Goal: Task Accomplishment & Management: Manage account settings

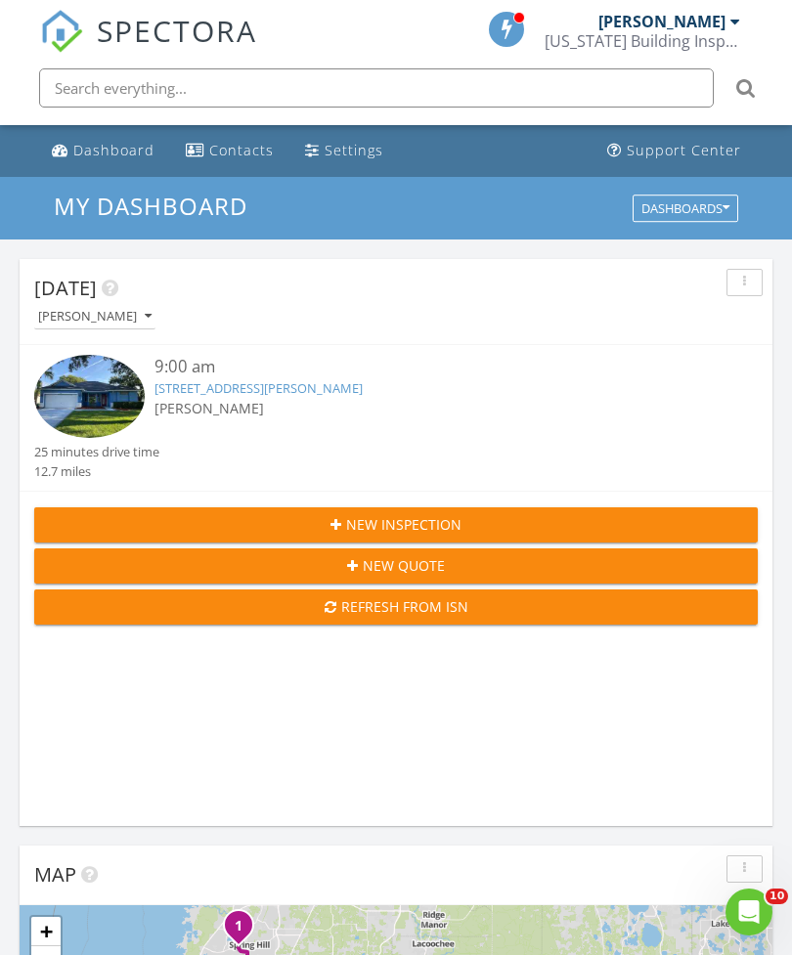
click at [228, 404] on span "[PERSON_NAME]" at bounding box center [208, 408] width 109 height 19
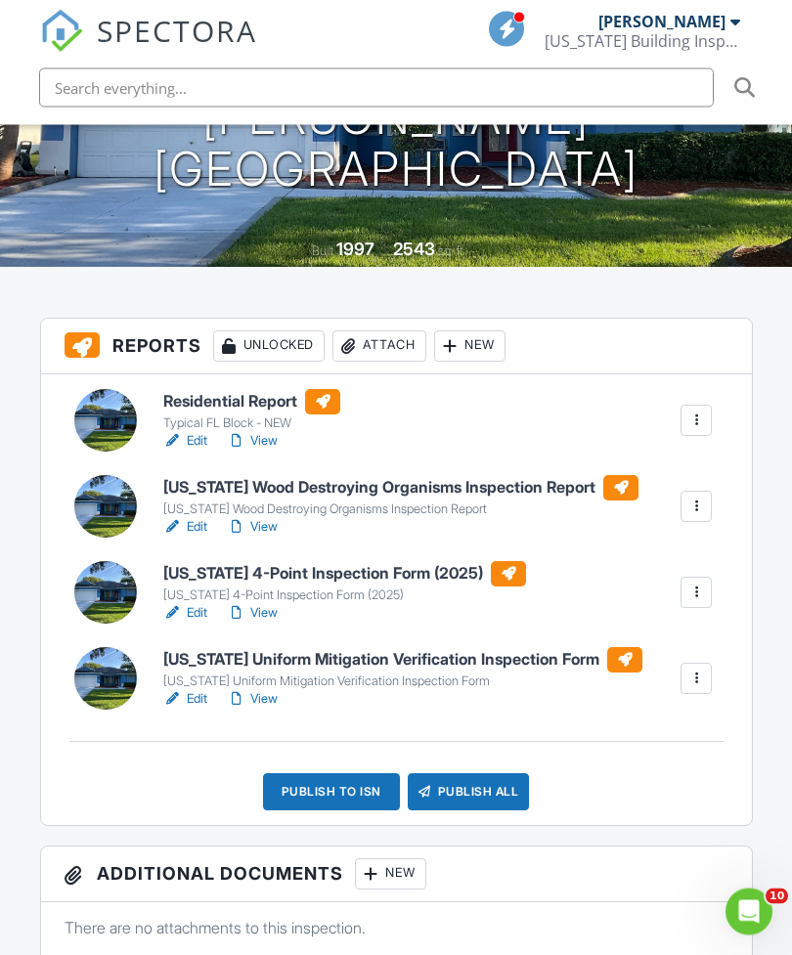
scroll to position [352, 0]
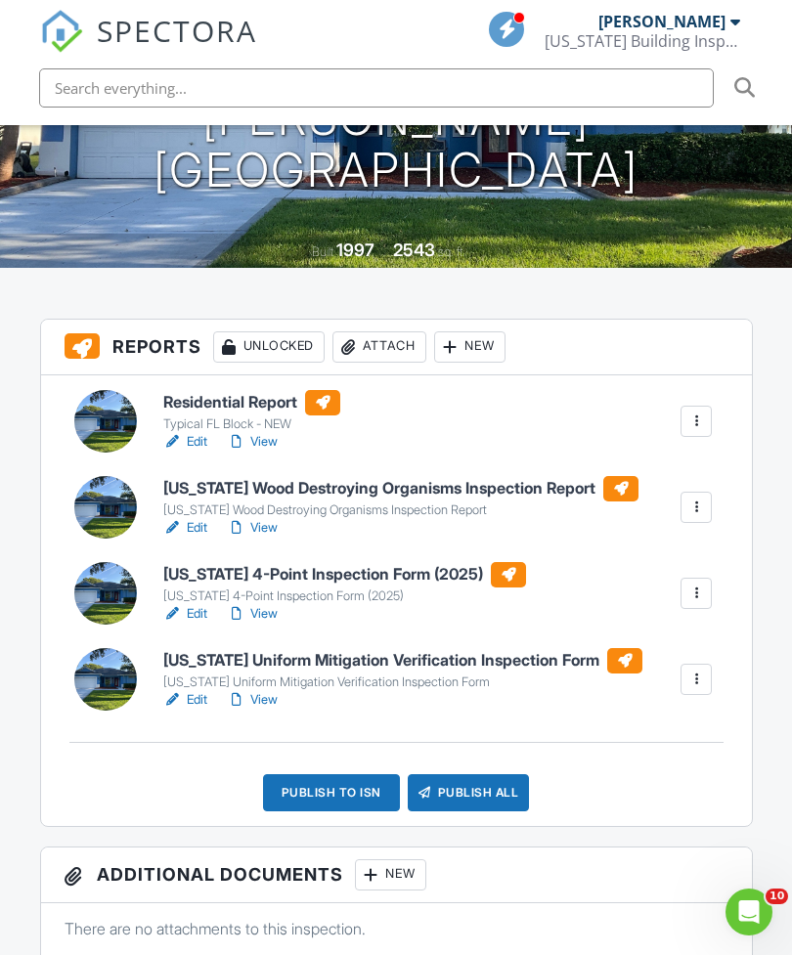
click at [357, 798] on div "Publish to ISN" at bounding box center [331, 792] width 137 height 37
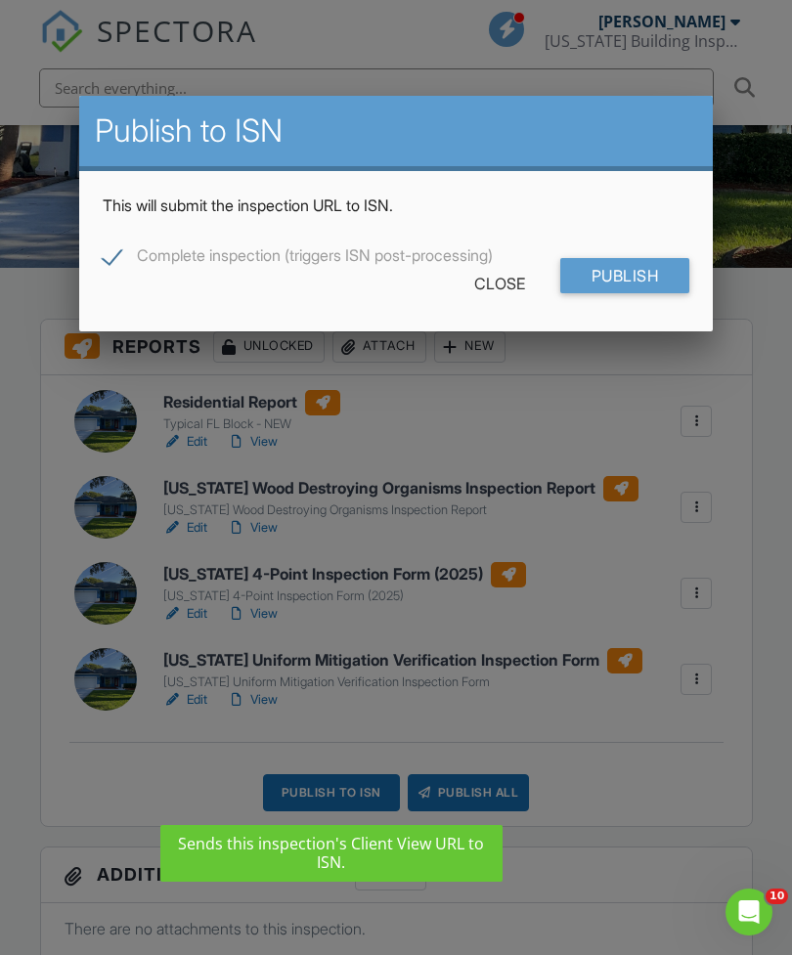
click at [622, 272] on input "Publish" at bounding box center [625, 275] width 130 height 35
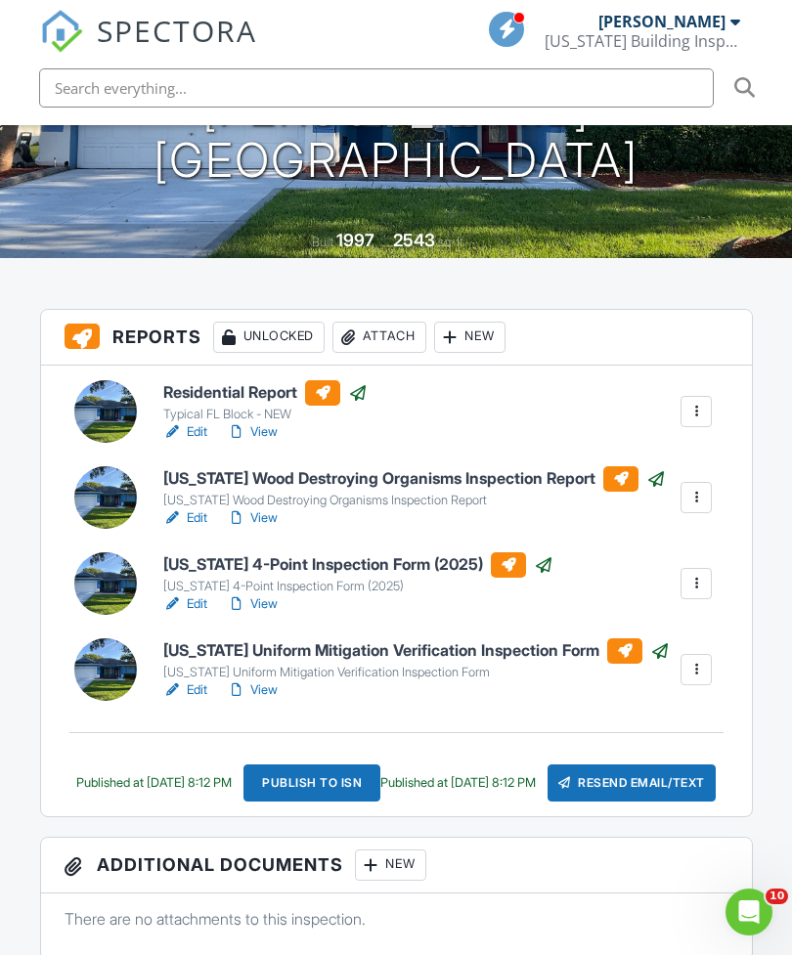
click at [272, 604] on link "View" at bounding box center [252, 604] width 51 height 20
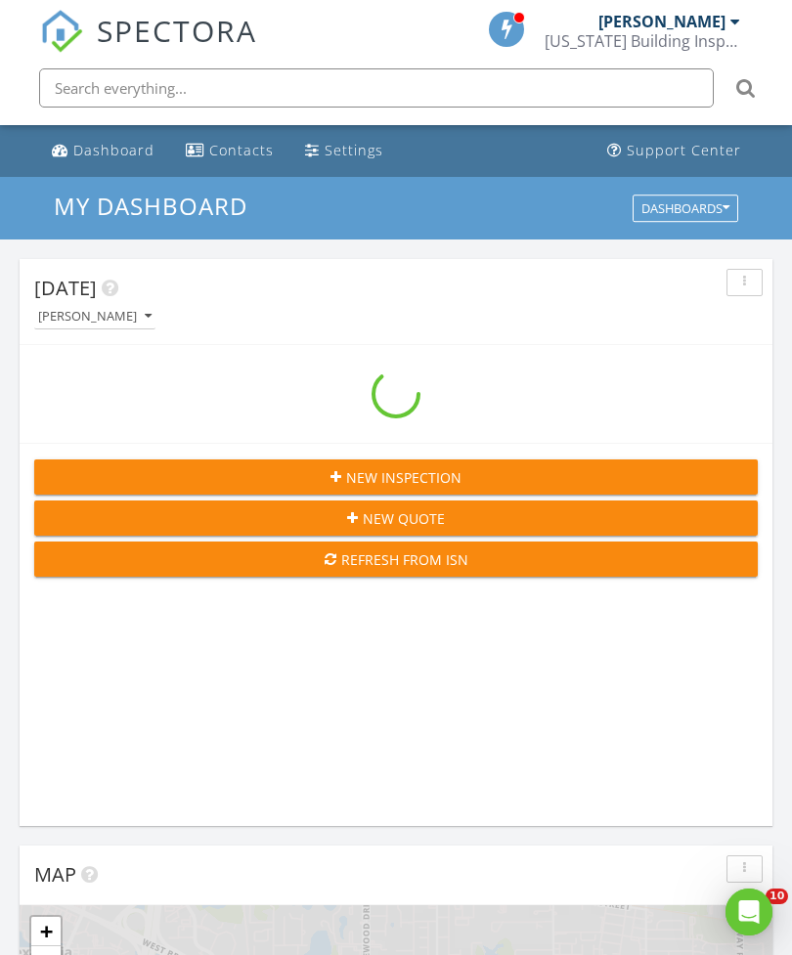
scroll to position [3343, 793]
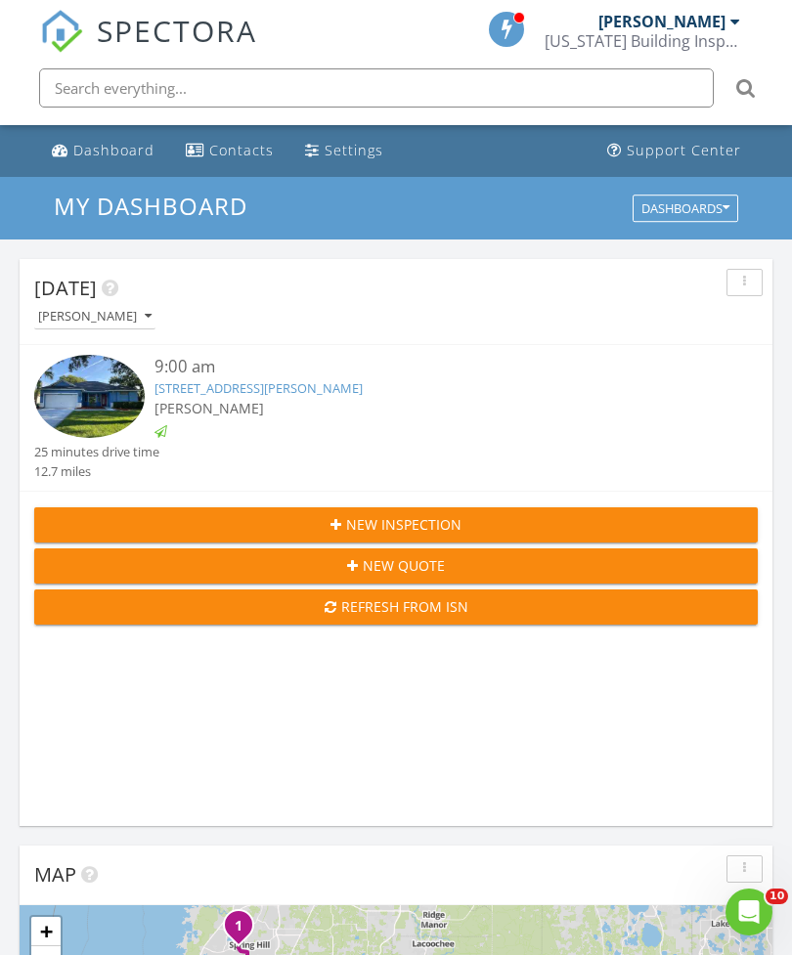
click at [339, 391] on link "3332 Michener Pl, Plant City, FL 33566" at bounding box center [258, 388] width 208 height 18
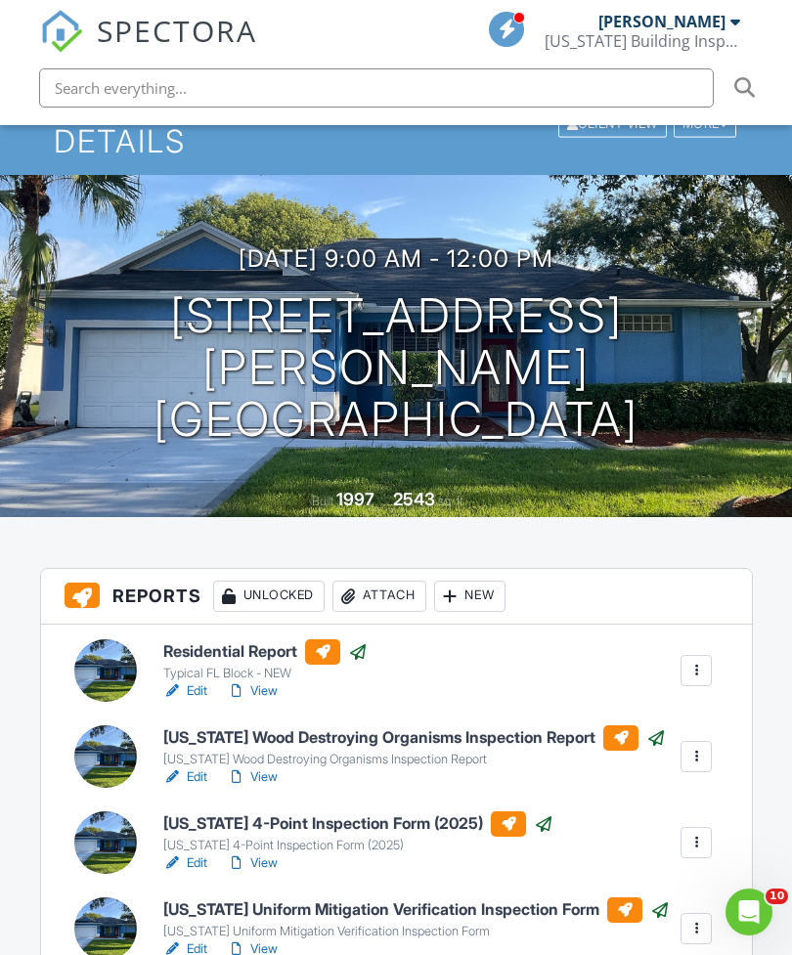
click at [275, 777] on link "View" at bounding box center [252, 777] width 51 height 20
